Goal: Find contact information: Obtain details needed to contact an individual or organization

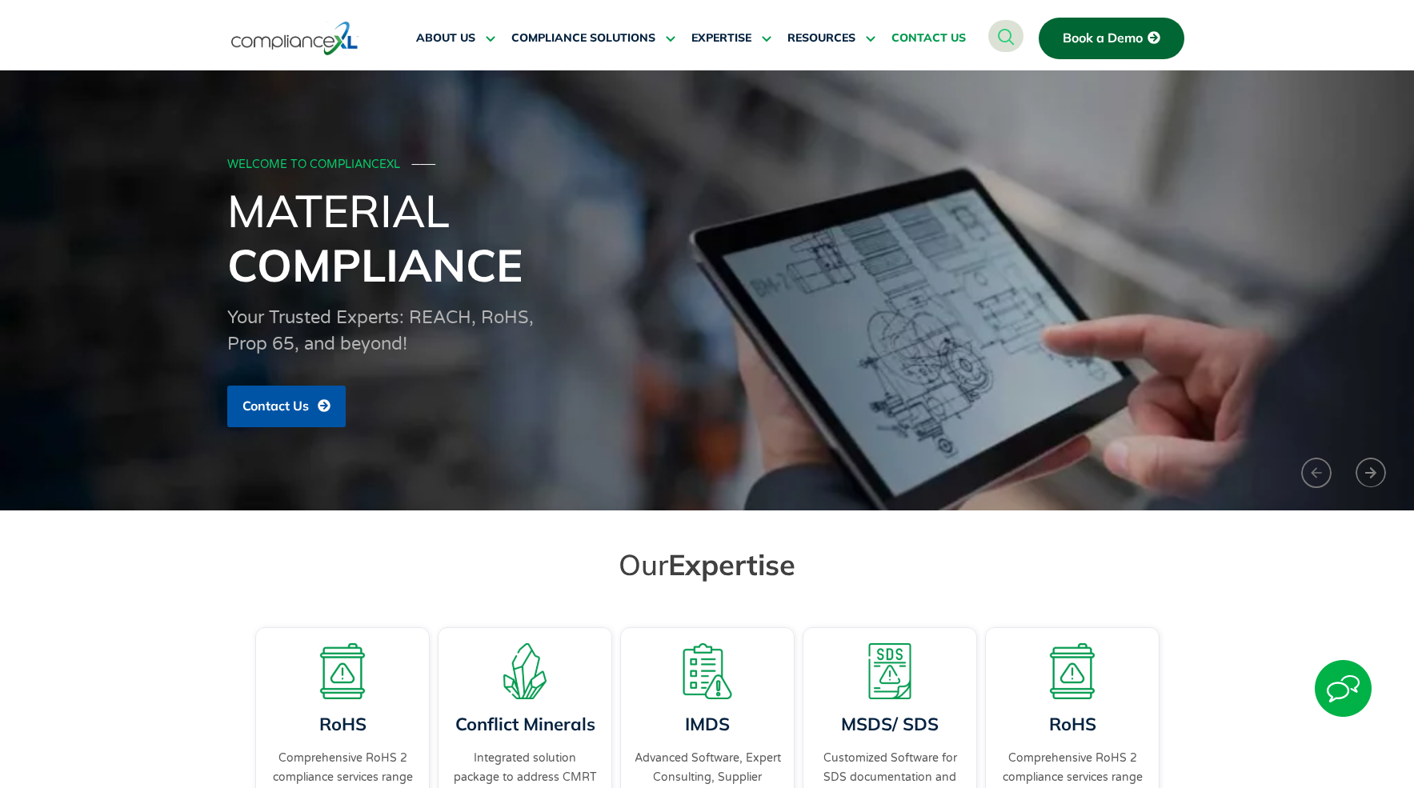
click at [916, 38] on span "CONTACT US" at bounding box center [929, 38] width 74 height 14
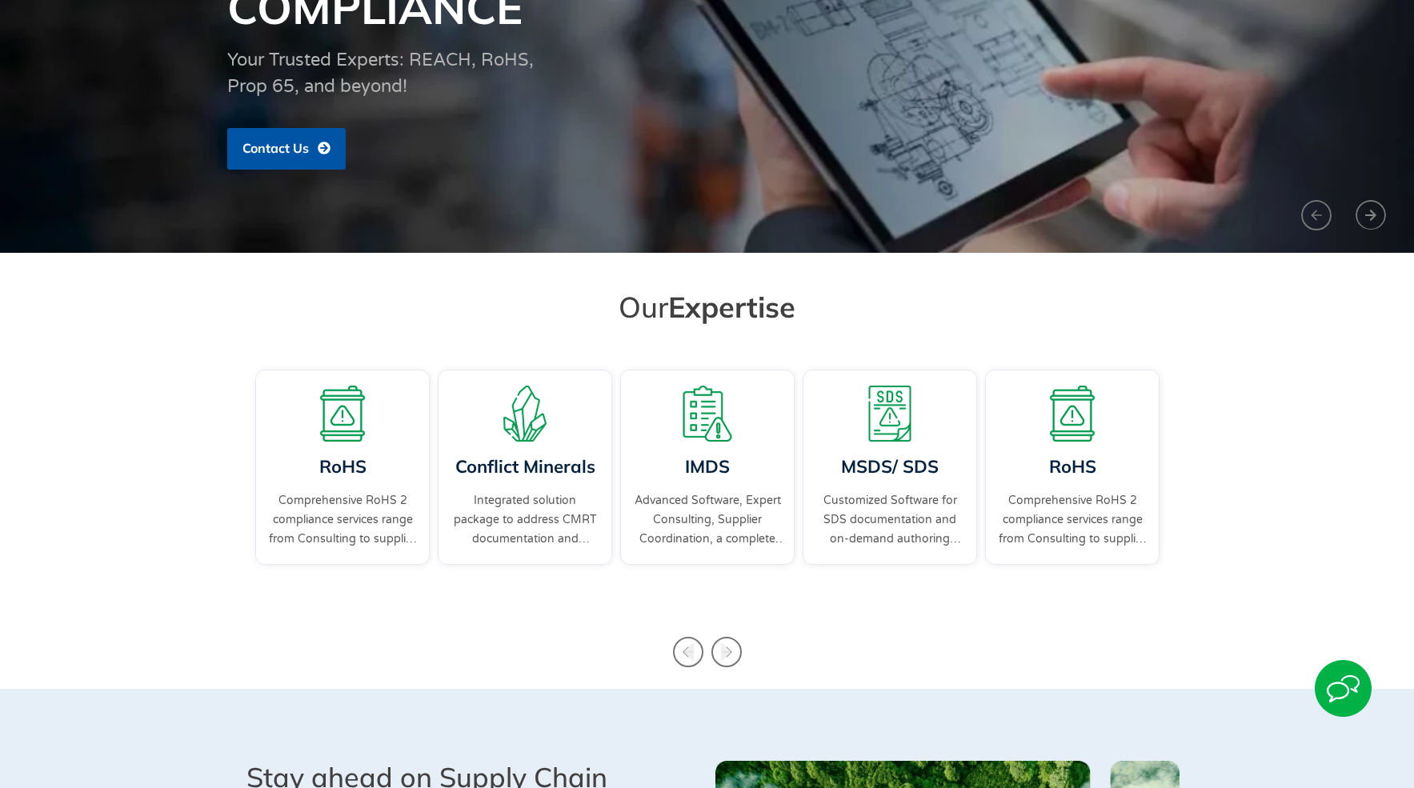
scroll to position [444, 0]
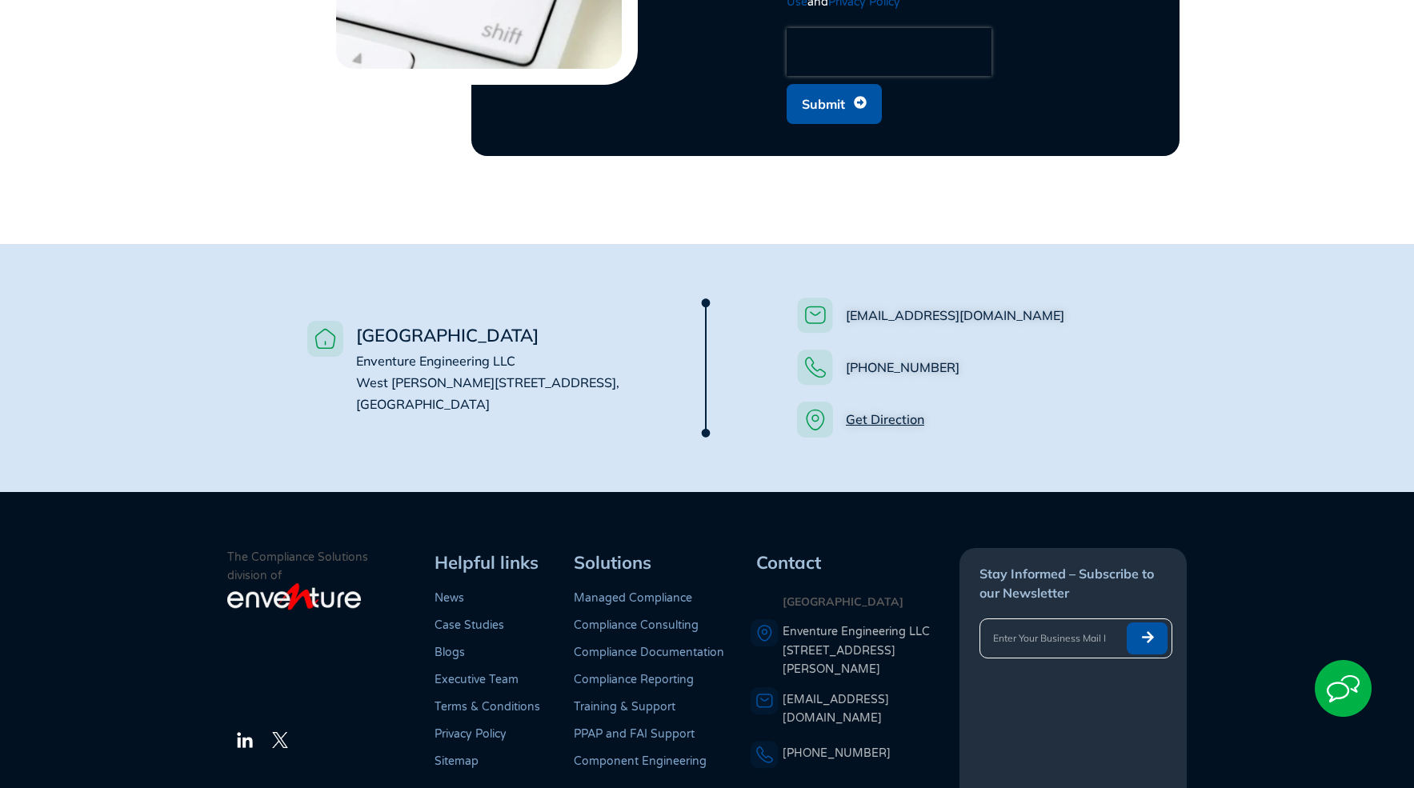
scroll to position [1110, 0]
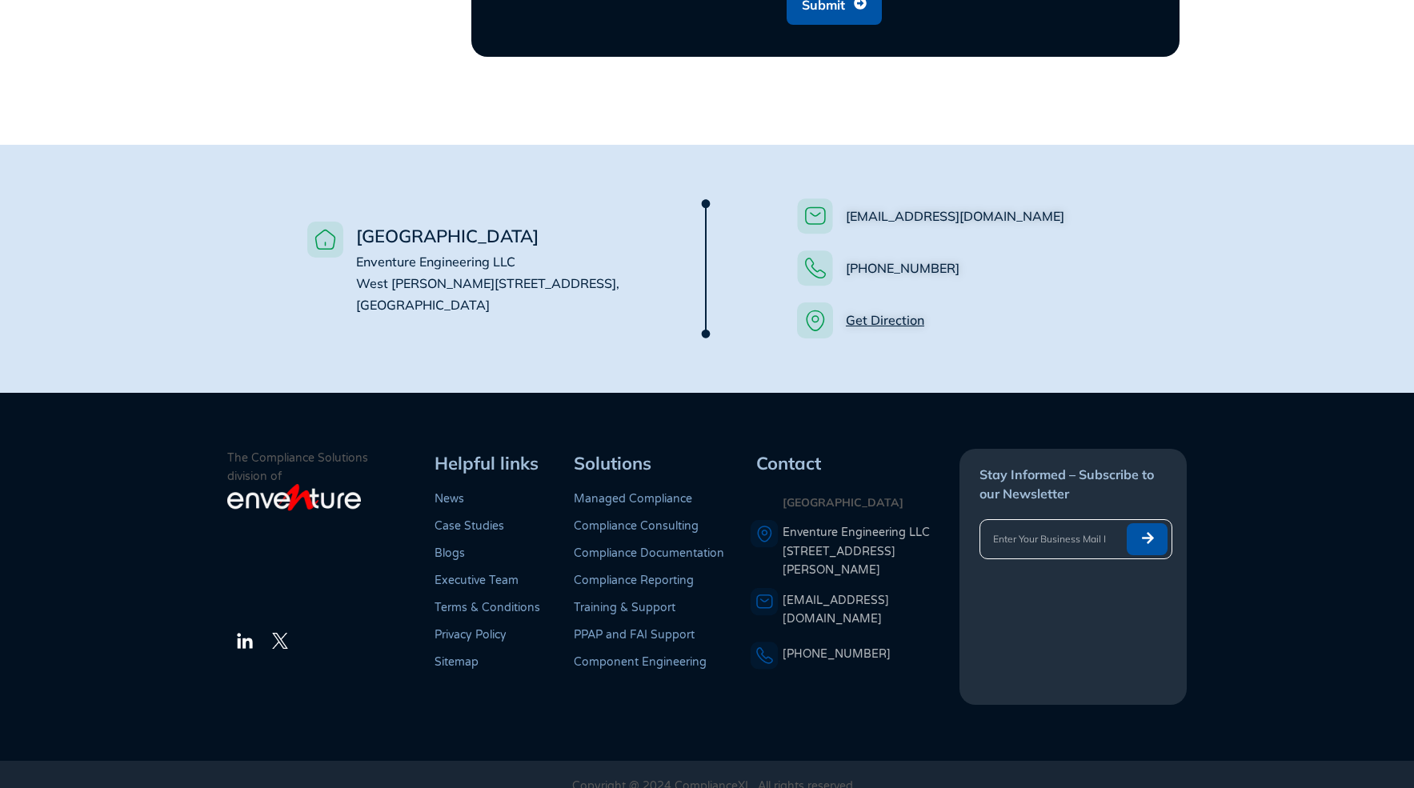
click at [656, 547] on link "Compliance Documentation" at bounding box center [649, 554] width 150 height 14
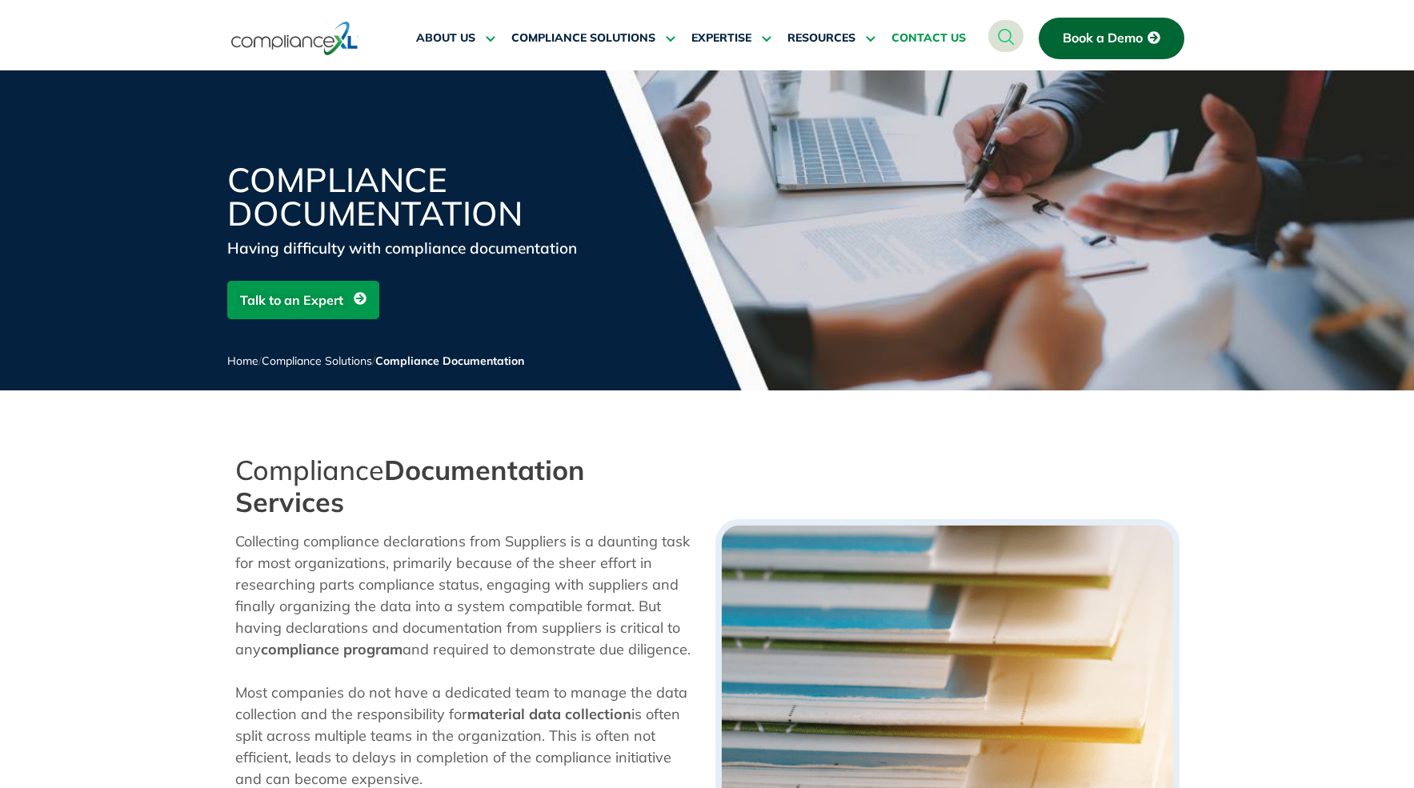
click at [908, 39] on span "CONTACT US" at bounding box center [929, 38] width 74 height 14
